Goal: Task Accomplishment & Management: Complete application form

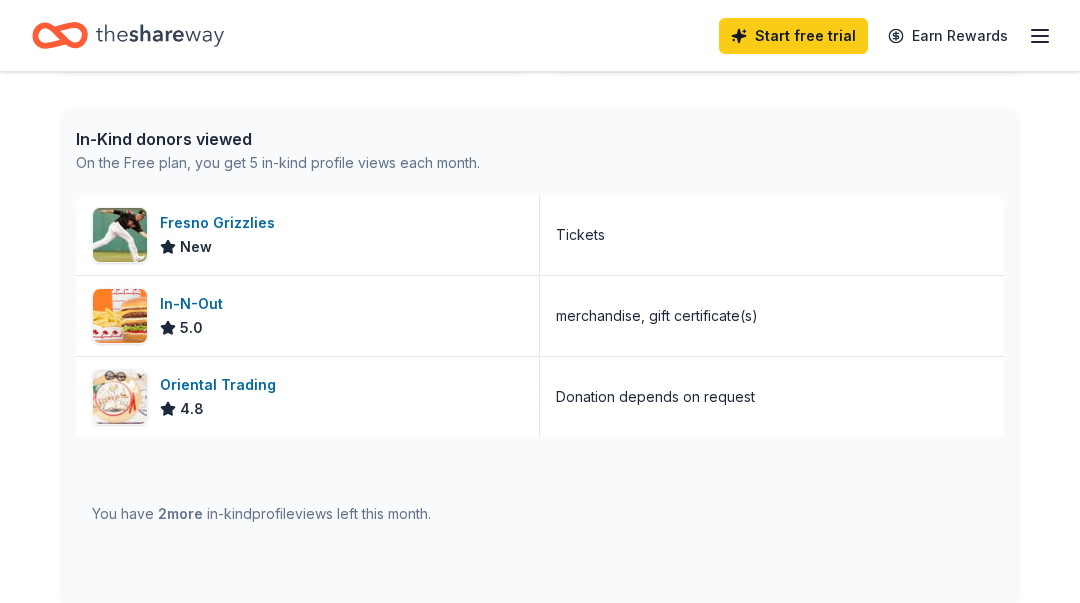
scroll to position [500, 0]
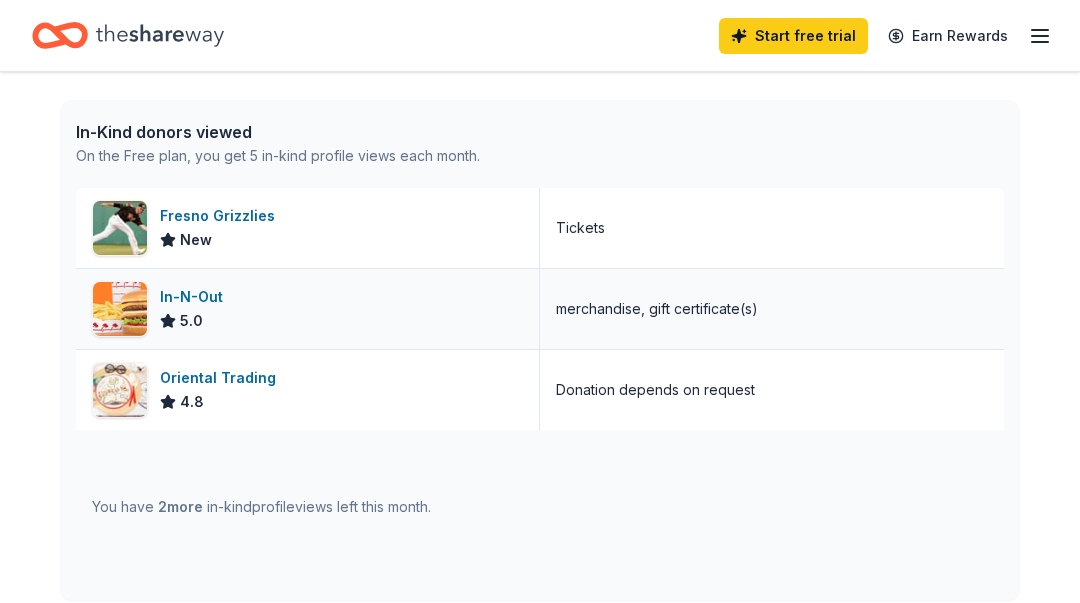
click at [126, 313] on img at bounding box center [120, 309] width 54 height 54
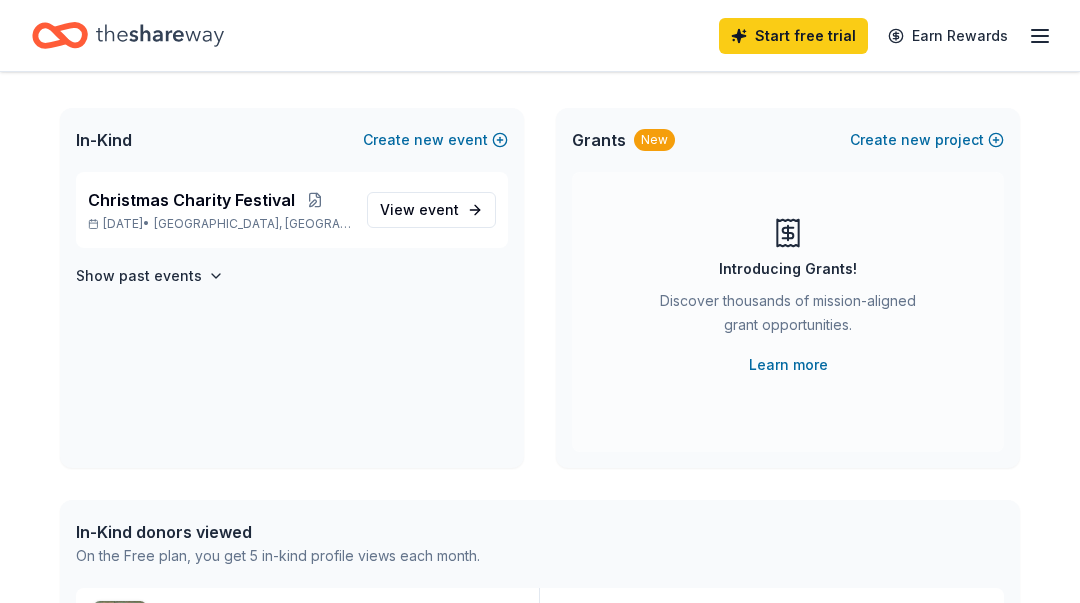
scroll to position [0, 0]
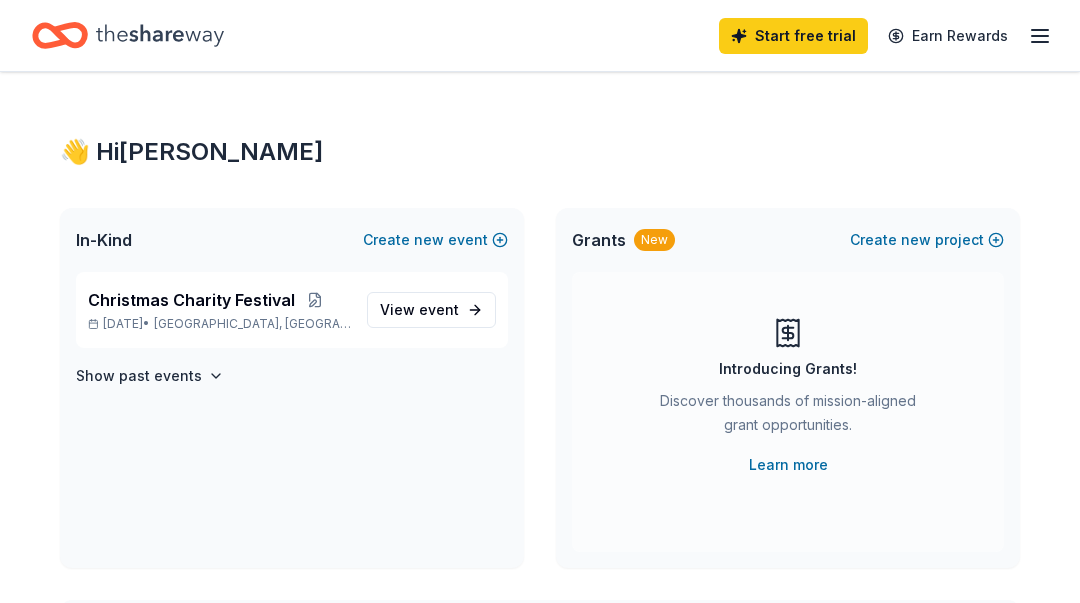
click at [1046, 38] on icon "button" at bounding box center [1040, 36] width 24 height 24
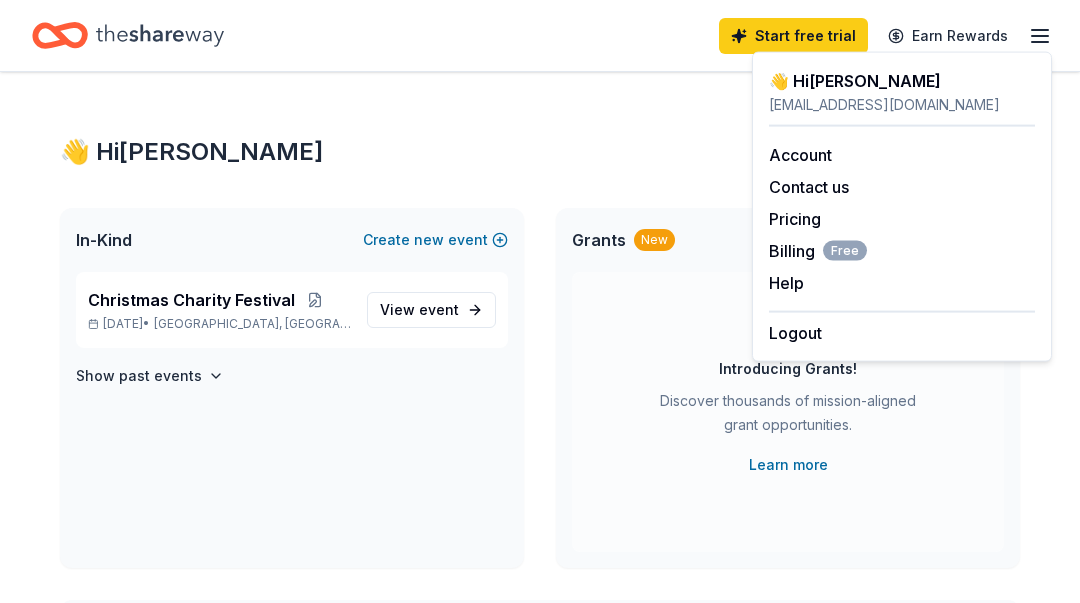
click at [392, 447] on div "Christmas Charity Festival [DATE] • [GEOGRAPHIC_DATA], [GEOGRAPHIC_DATA] View e…" at bounding box center [292, 420] width 464 height 296
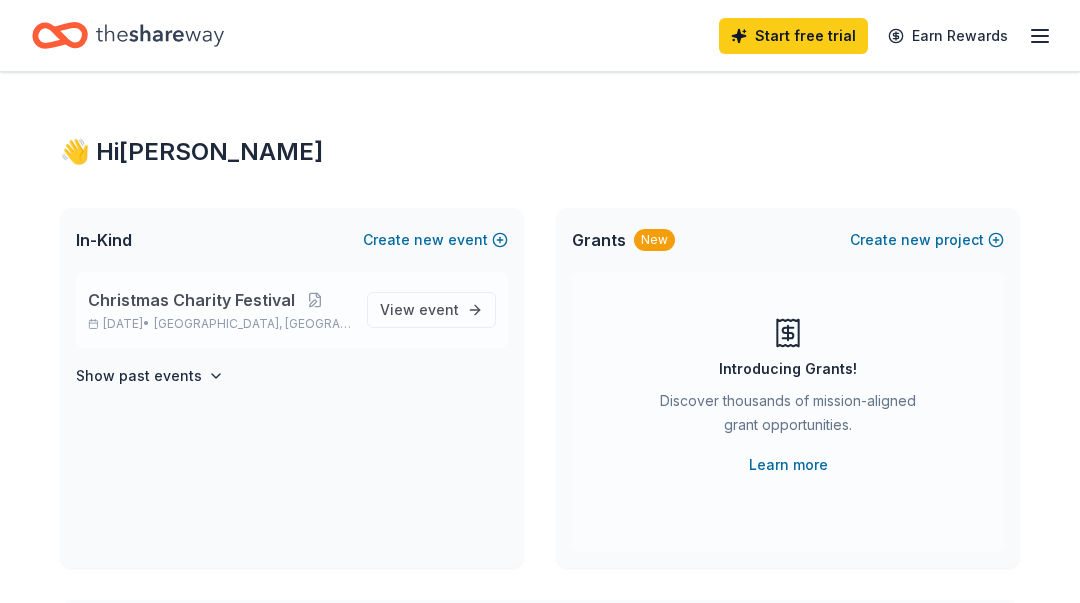
click at [178, 303] on span "Christmas Charity Festival" at bounding box center [191, 300] width 207 height 24
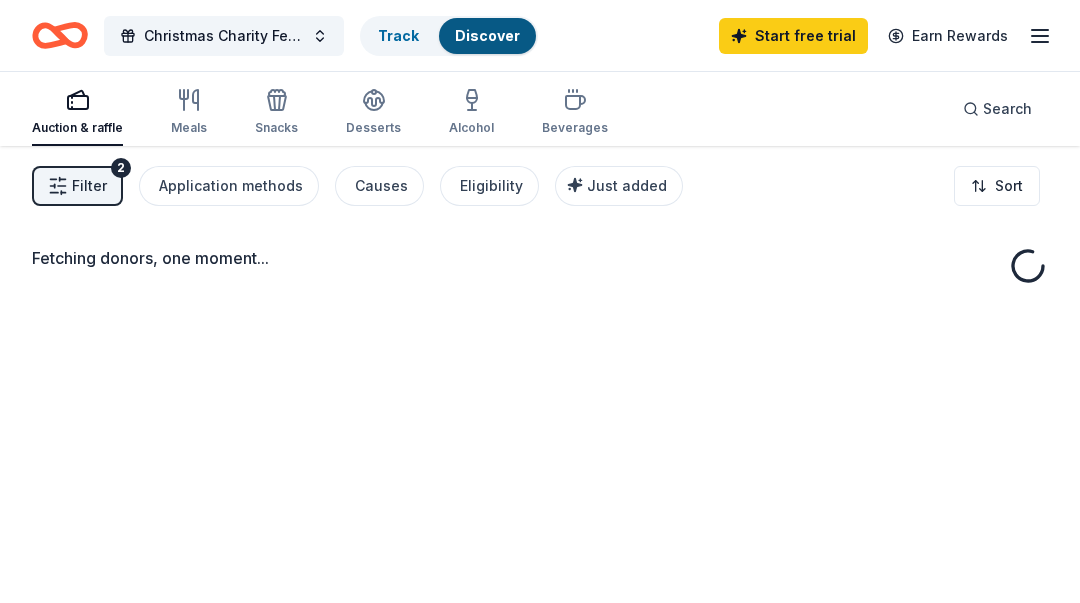
click at [396, 312] on div "Fetching donors, one moment..." at bounding box center [540, 447] width 1080 height 603
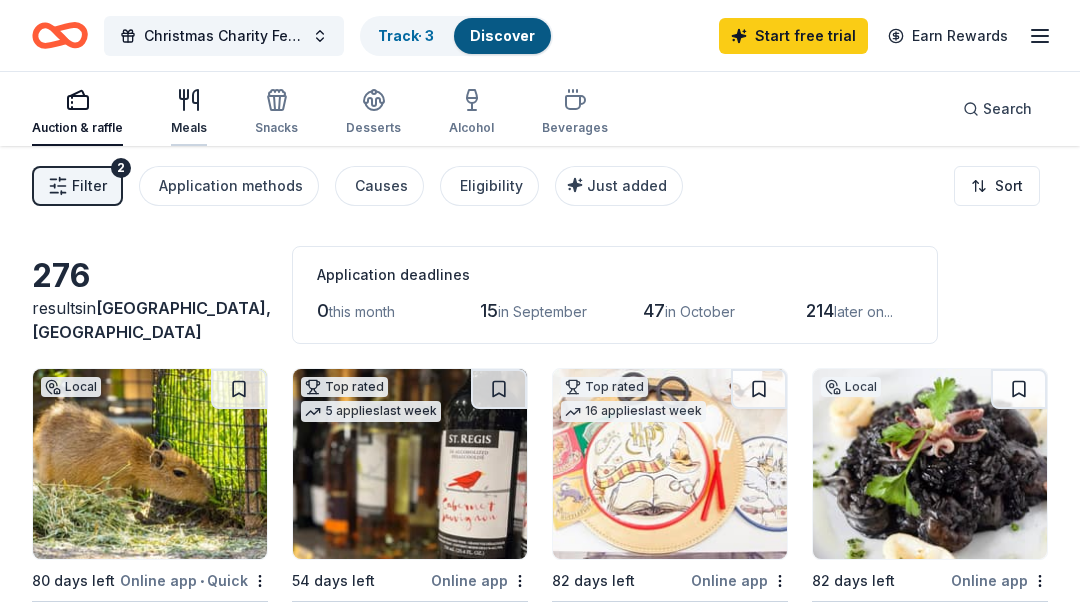
click at [191, 119] on div "Meals" at bounding box center [189, 112] width 36 height 48
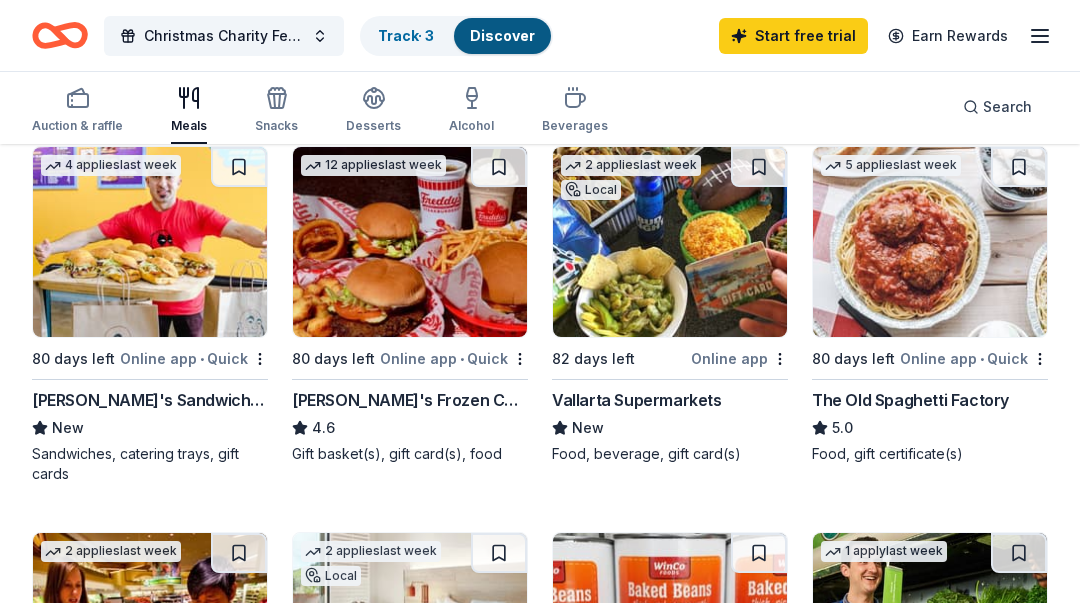
scroll to position [600, 0]
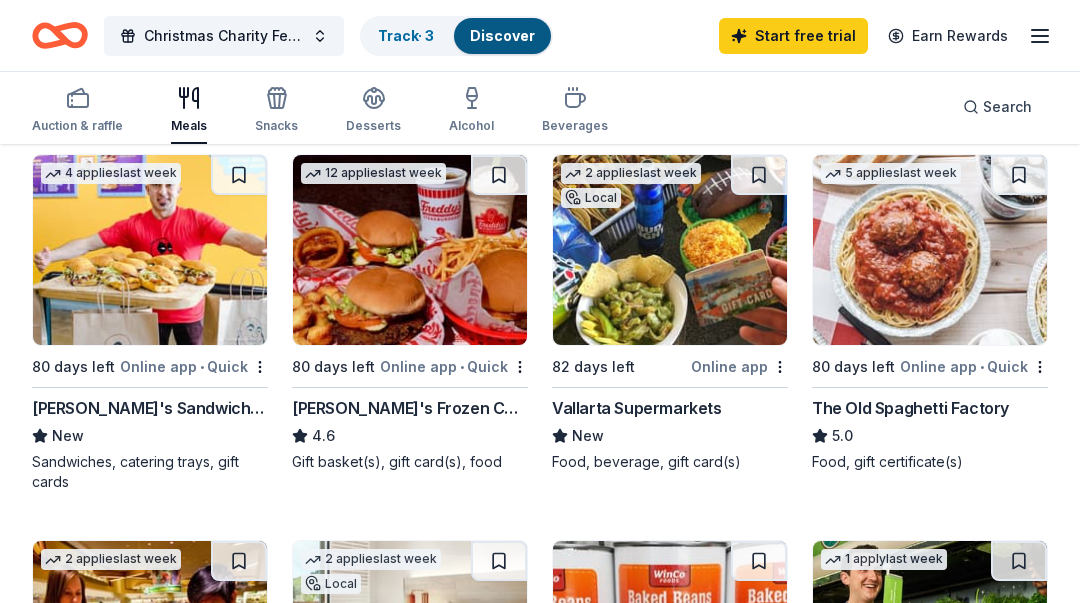
click at [900, 308] on img at bounding box center [930, 250] width 234 height 190
click at [647, 279] on img at bounding box center [670, 250] width 234 height 190
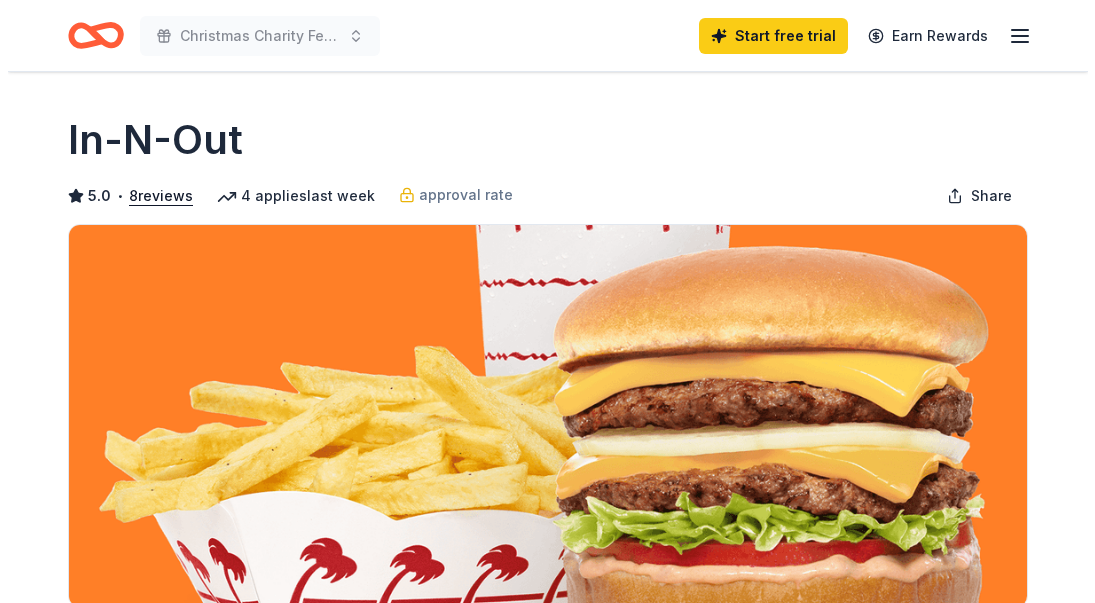
scroll to position [600, 0]
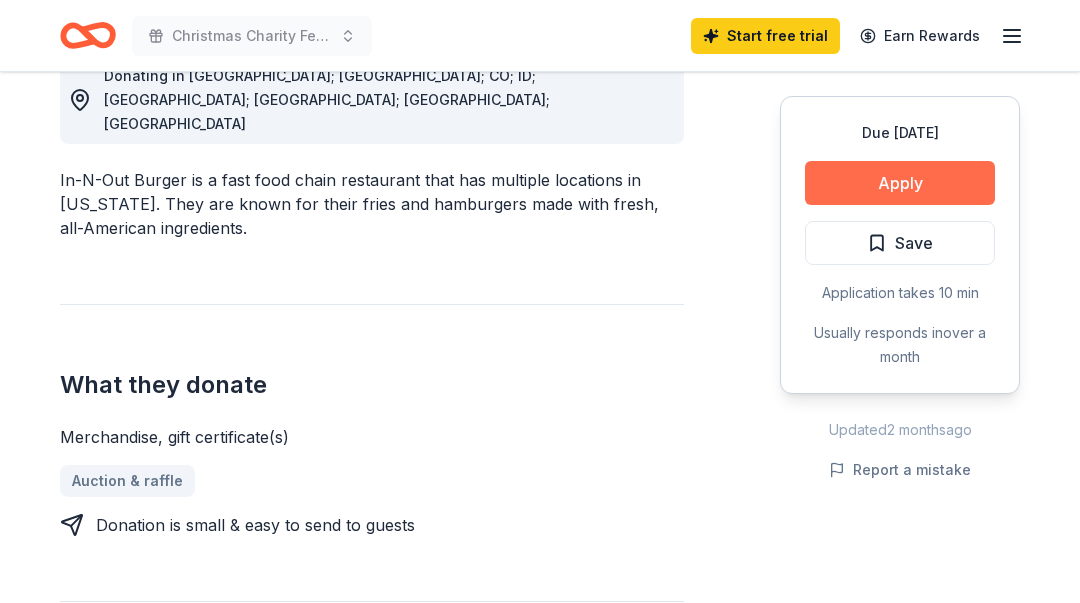
click at [900, 176] on button "Apply" at bounding box center [900, 183] width 190 height 44
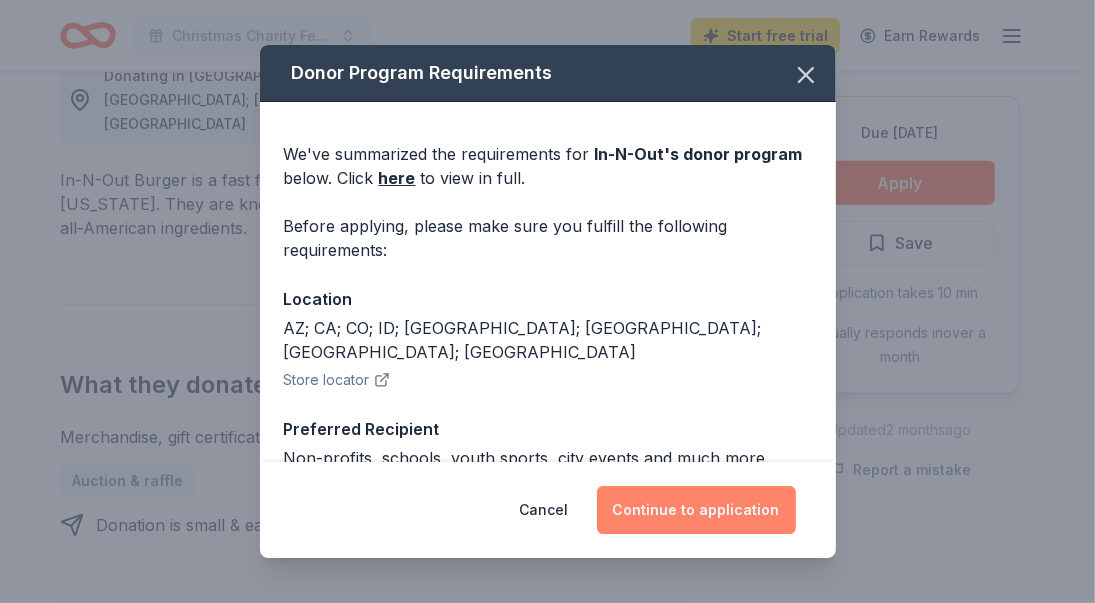
click at [660, 519] on button "Continue to application" at bounding box center [696, 510] width 199 height 48
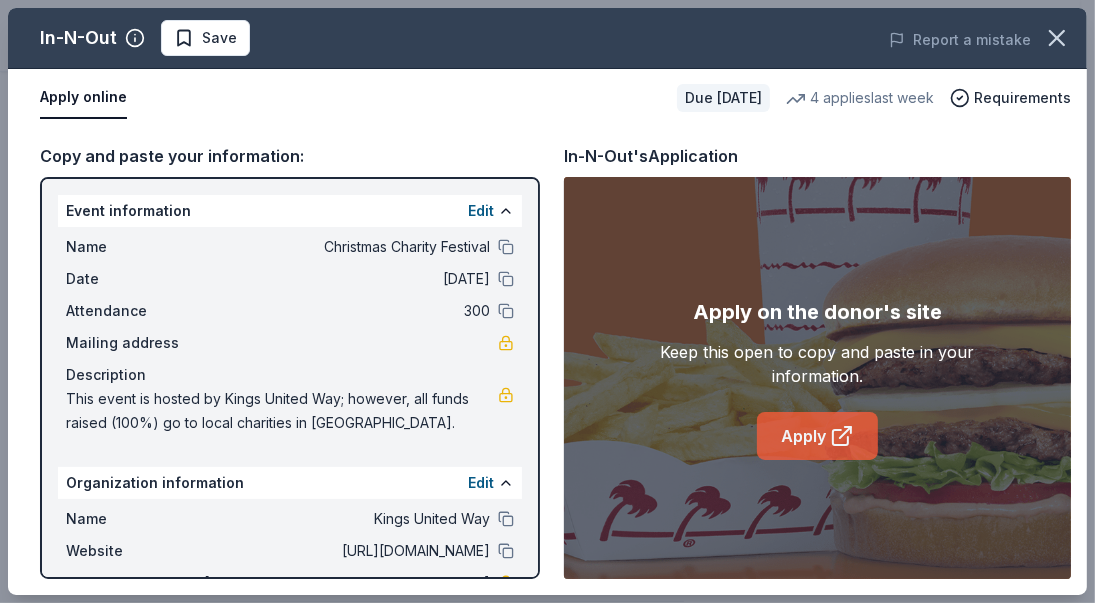
click at [801, 431] on link "Apply" at bounding box center [817, 436] width 121 height 48
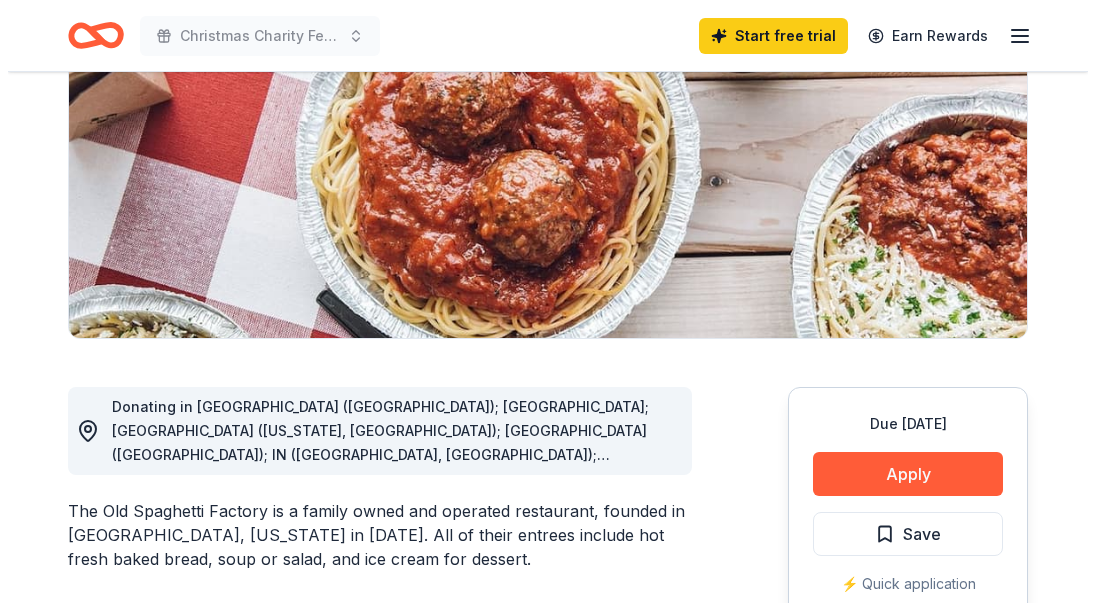
scroll to position [300, 0]
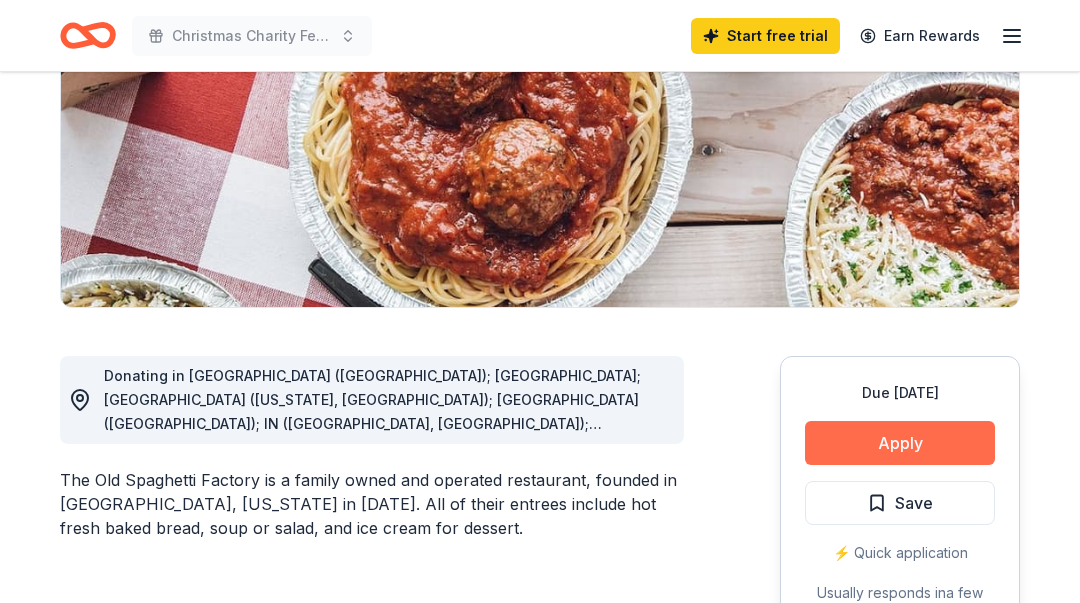
click at [895, 449] on button "Apply" at bounding box center [900, 443] width 190 height 44
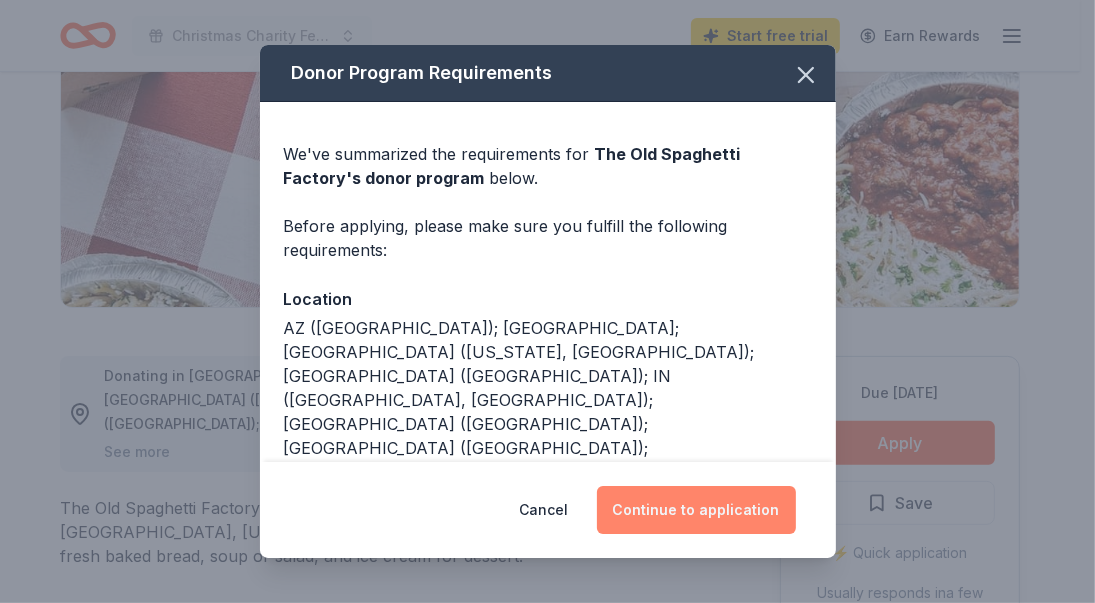
click at [684, 518] on button "Continue to application" at bounding box center [696, 510] width 199 height 48
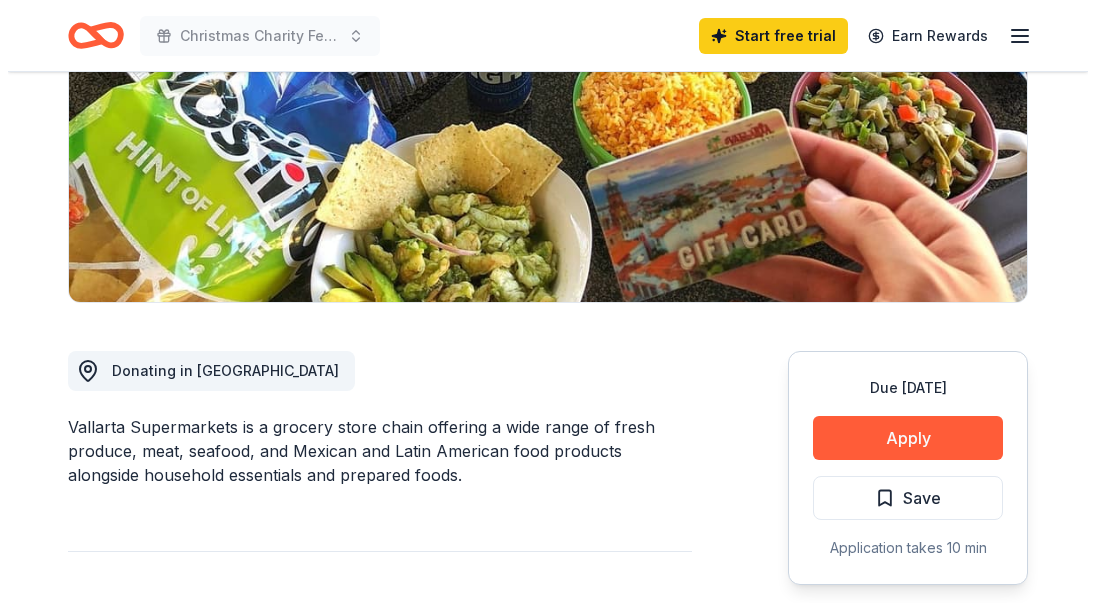
scroll to position [400, 0]
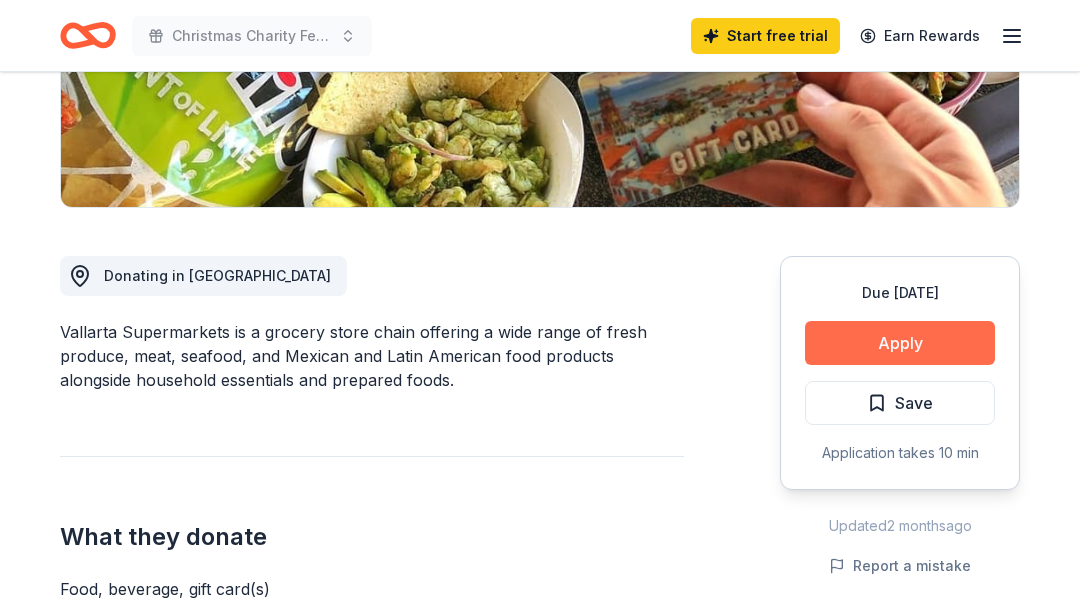
click at [900, 333] on button "Apply" at bounding box center [900, 343] width 190 height 44
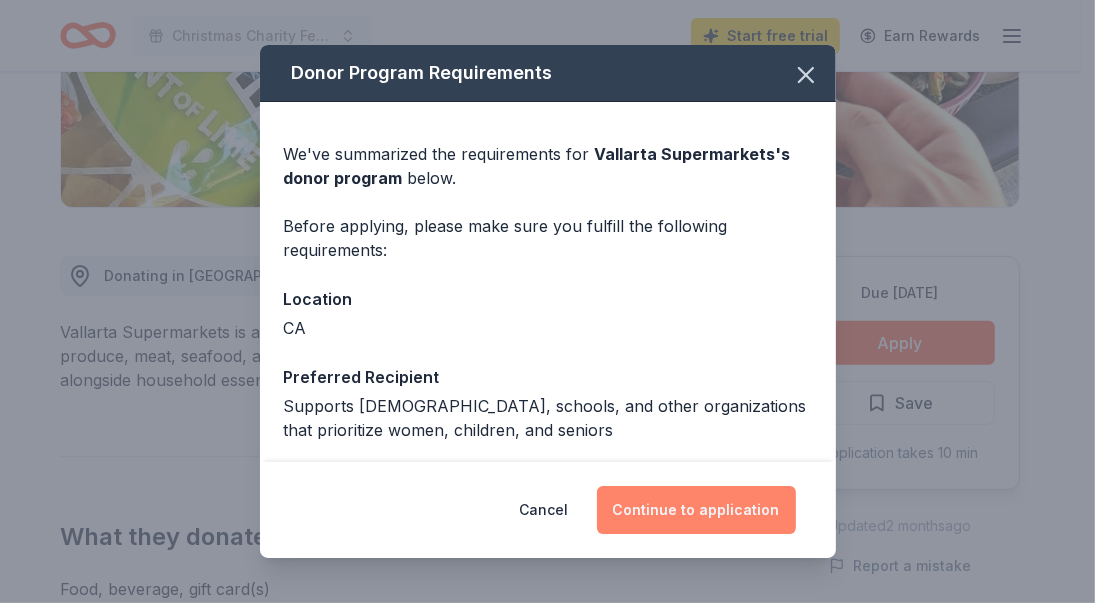
click at [697, 510] on button "Continue to application" at bounding box center [696, 510] width 199 height 48
